Goal: Find specific page/section: Find specific page/section

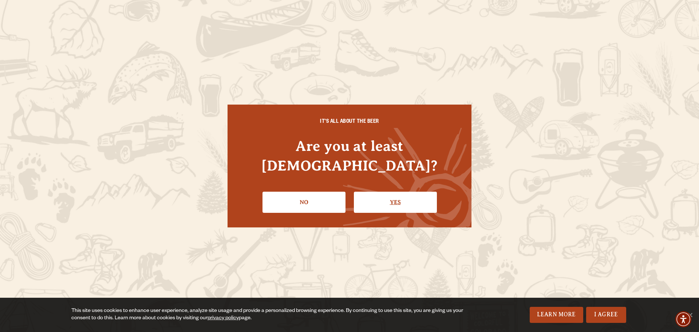
click at [392, 193] on link "Yes" at bounding box center [395, 202] width 83 height 21
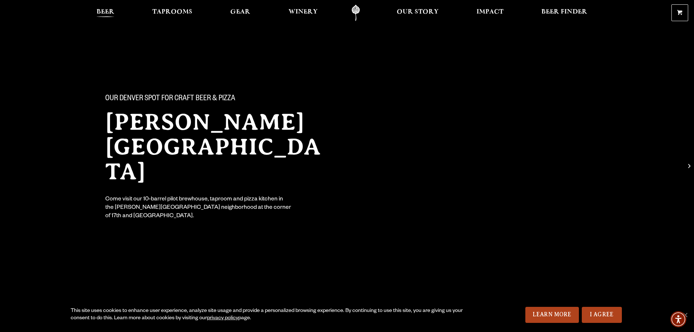
click at [111, 9] on span "Beer" at bounding box center [106, 12] width 18 height 6
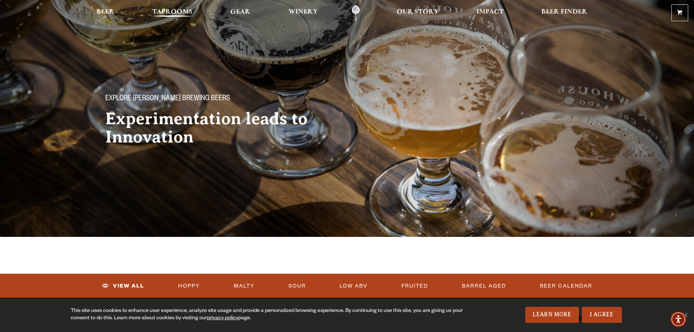
click at [180, 11] on span "Taprooms" at bounding box center [172, 12] width 40 height 6
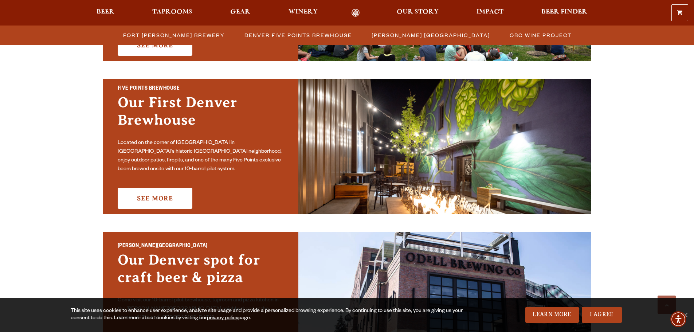
scroll to position [401, 0]
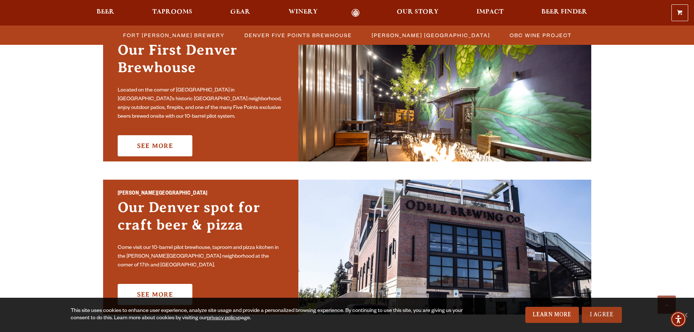
click at [611, 316] on link "I Agree" at bounding box center [602, 315] width 40 height 16
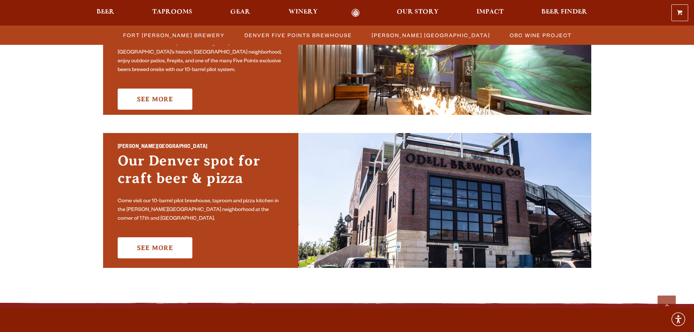
scroll to position [546, 0]
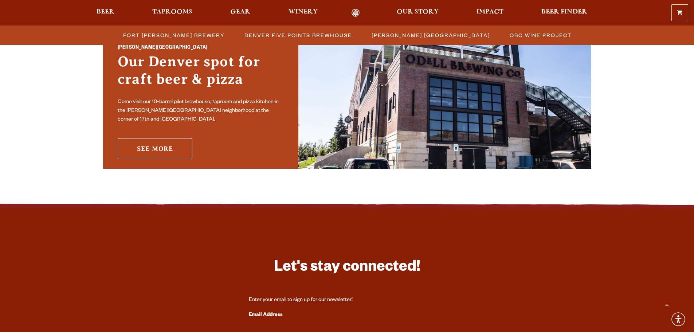
click at [161, 146] on link "See More" at bounding box center [155, 148] width 75 height 21
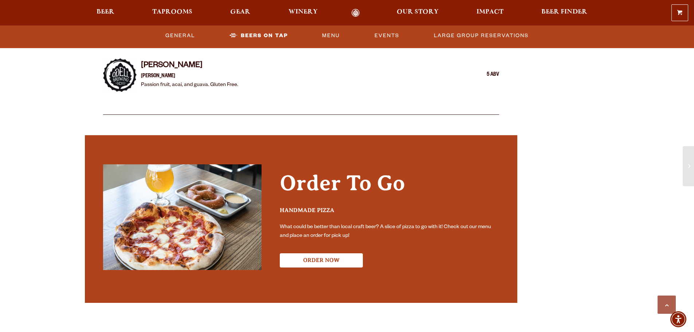
scroll to position [1311, 0]
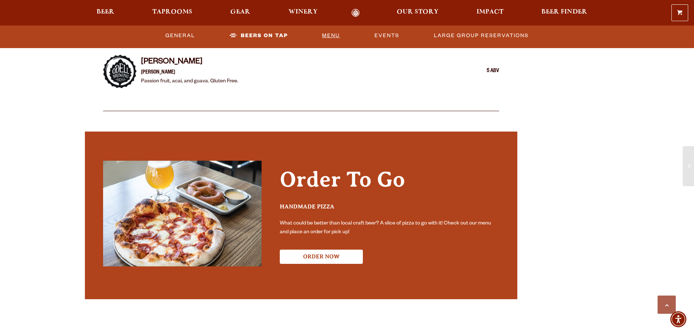
click at [329, 33] on link "Menu" at bounding box center [331, 35] width 24 height 17
